Goal: Find specific page/section: Find specific page/section

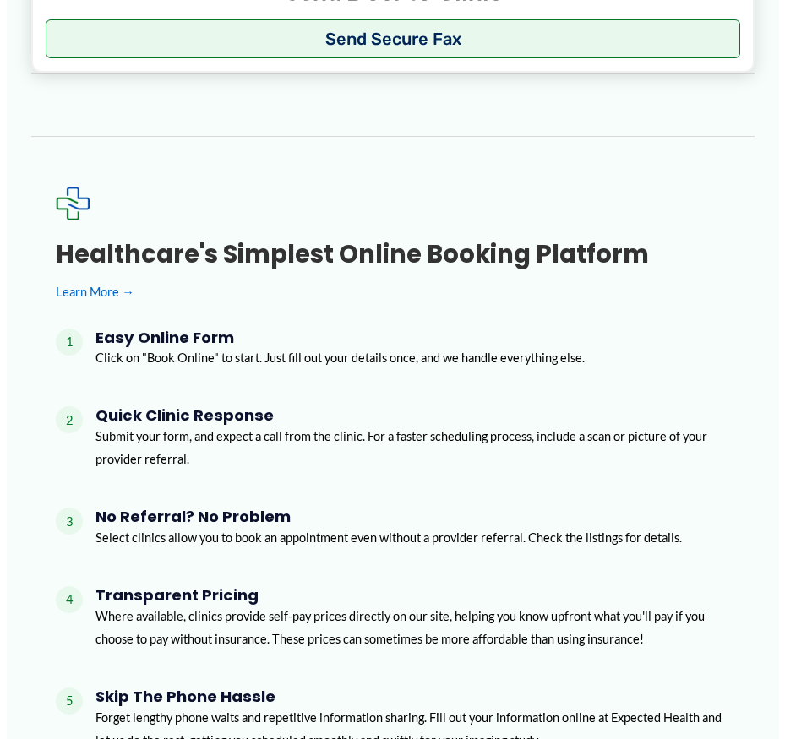
scroll to position [1858, 0]
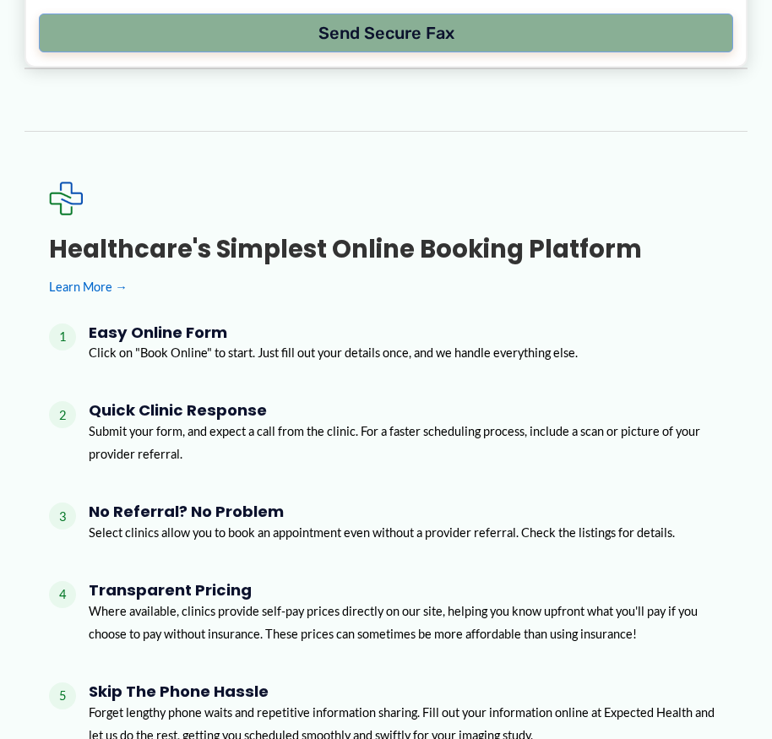
click at [369, 52] on button "Send Secure Fax" at bounding box center [386, 33] width 694 height 39
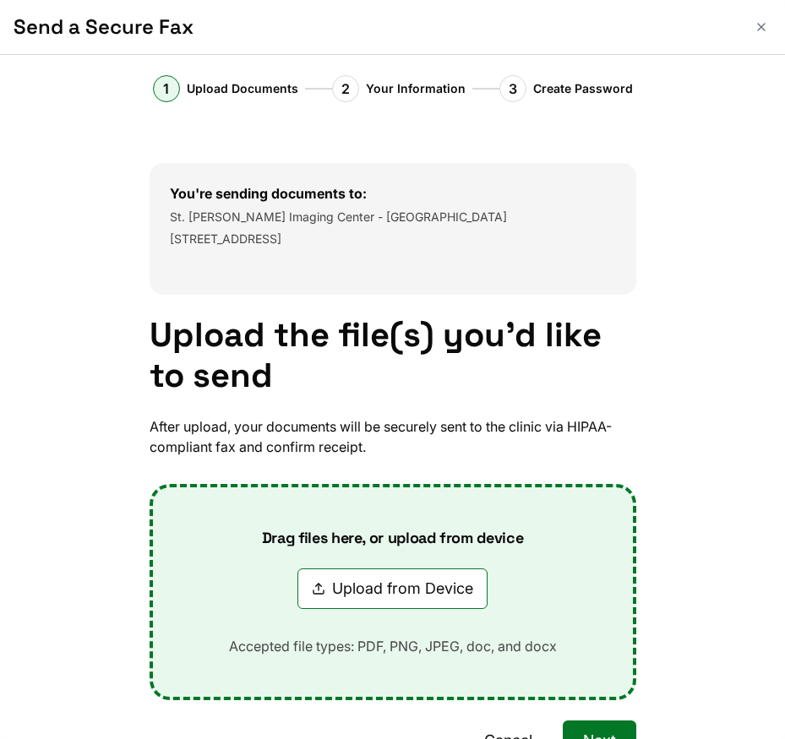
scroll to position [123, 0]
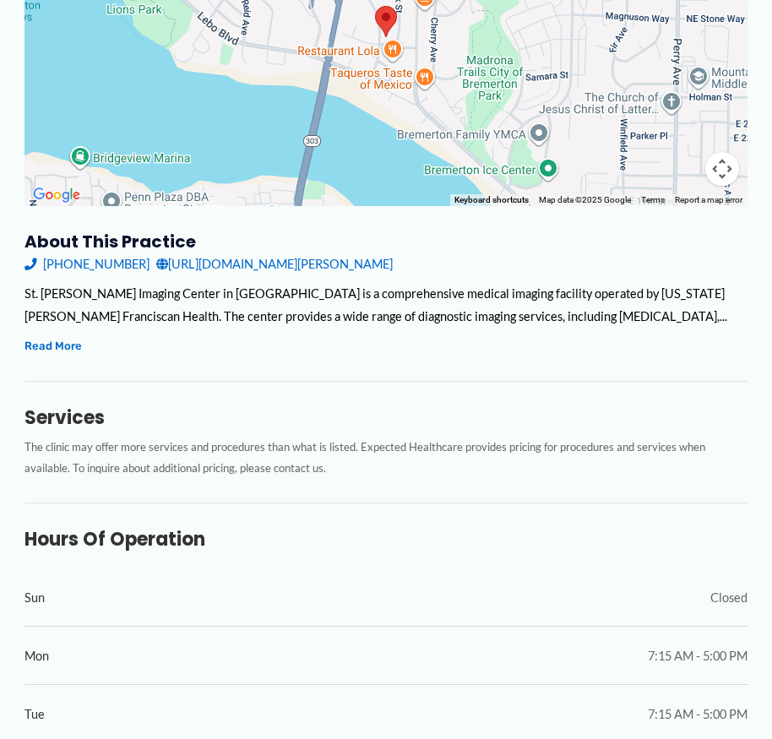
scroll to position [384, 0]
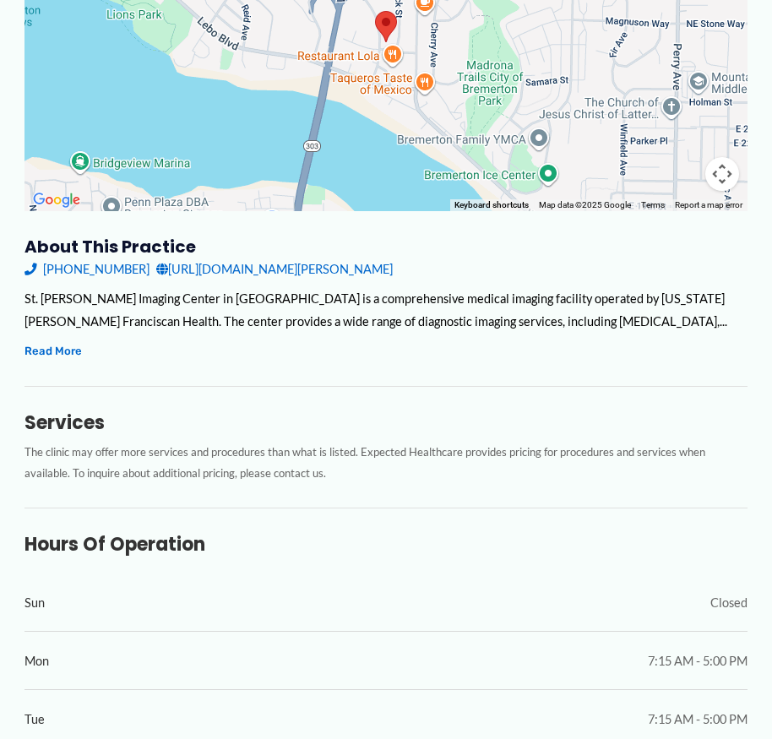
click at [317, 280] on link "https://www.vmfh.org/find-a-location/st-michael-imaging-center-bremerton-291044" at bounding box center [274, 269] width 237 height 23
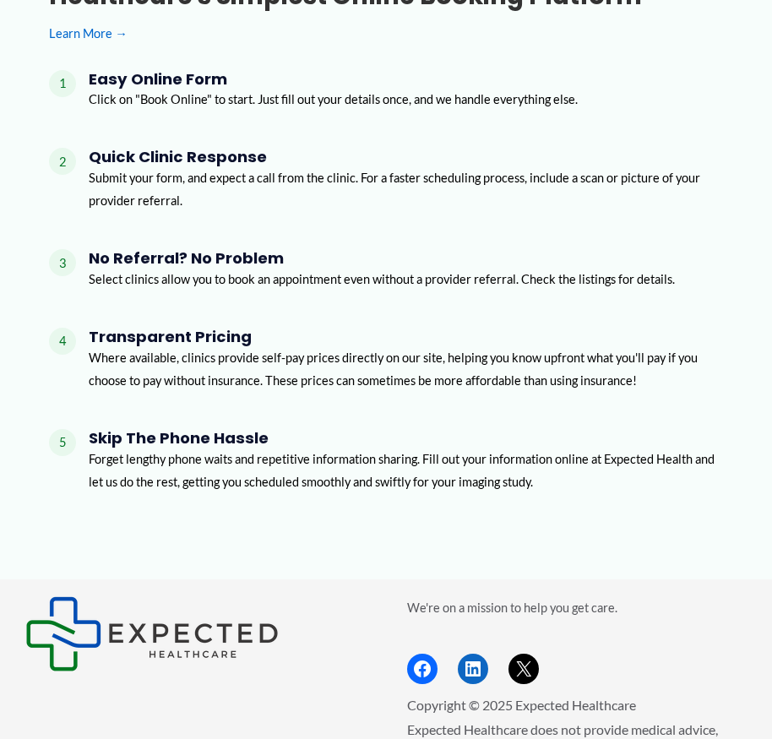
scroll to position [2534, 0]
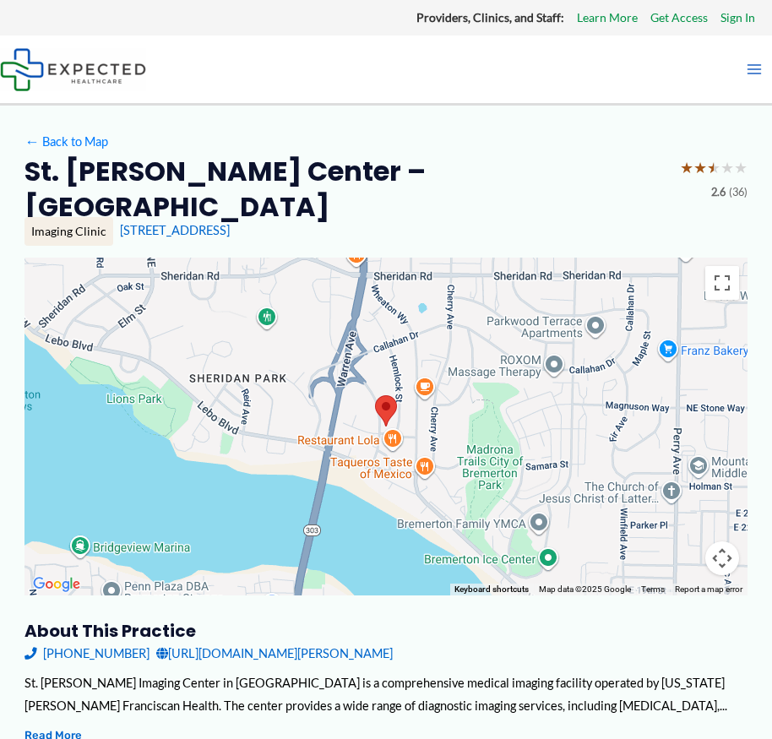
click at [0, 0] on span "Referring Providers" at bounding box center [0, 0] width 0 height 0
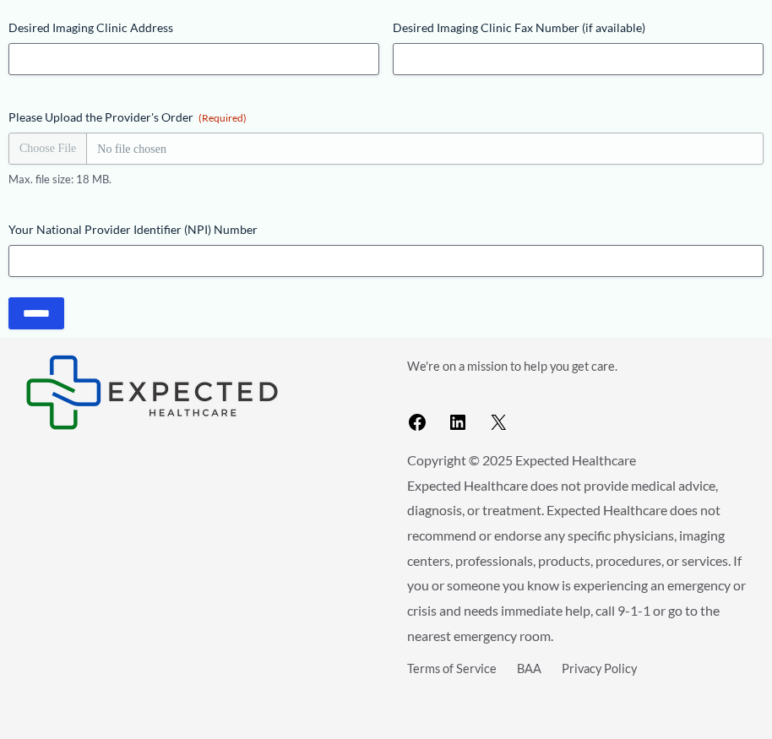
scroll to position [791, 0]
